Goal: Information Seeking & Learning: Learn about a topic

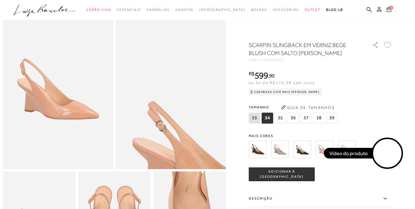
scroll to position [38, 0]
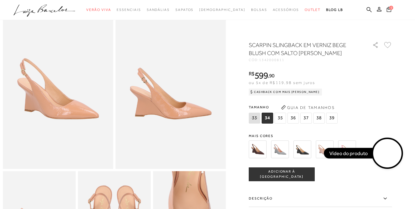
click at [282, 153] on img at bounding box center [280, 149] width 18 height 18
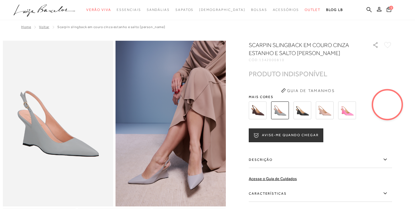
click at [330, 110] on img at bounding box center [325, 110] width 18 height 18
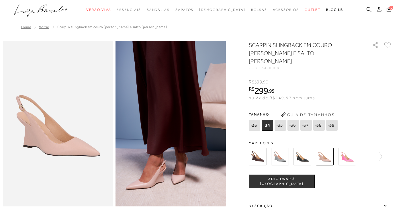
click at [292, 122] on icon at bounding box center [292, 125] width 7 height 7
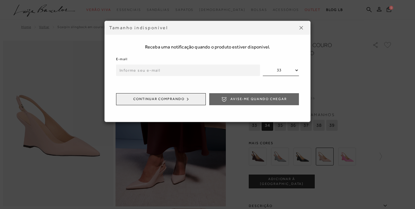
click at [301, 30] on button at bounding box center [301, 27] width 9 height 9
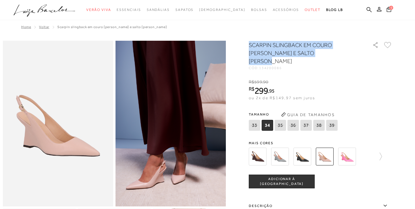
drag, startPoint x: 326, startPoint y: 56, endPoint x: 248, endPoint y: 45, distance: 79.3
copy h1 "SCARPIN SLINGBACK EM COURO [PERSON_NAME] E SALTO [PERSON_NAME]"
click at [281, 151] on img at bounding box center [280, 157] width 18 height 18
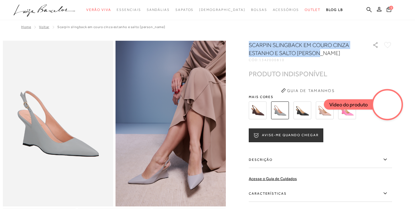
drag, startPoint x: 322, startPoint y: 53, endPoint x: 250, endPoint y: 45, distance: 72.7
click at [250, 45] on h1 "SCARPIN SLINGBACK EM COURO CINZA ESTANHO E SALTO [PERSON_NAME]" at bounding box center [302, 49] width 107 height 16
copy h1 "SCARPIN SLINGBACK EM COURO CINZA ESTANHO E SALTO [PERSON_NAME]"
